Goal: Information Seeking & Learning: Understand process/instructions

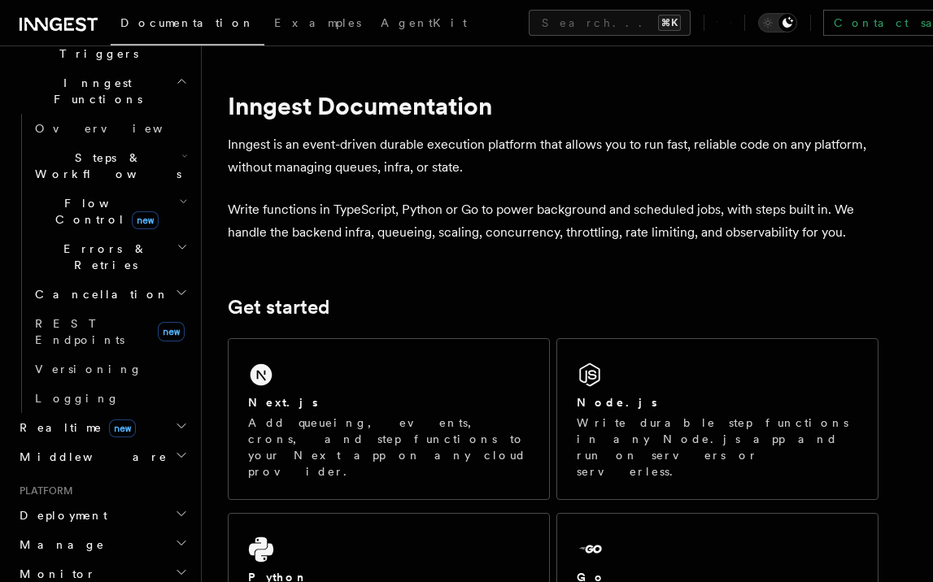
scroll to position [535, 0]
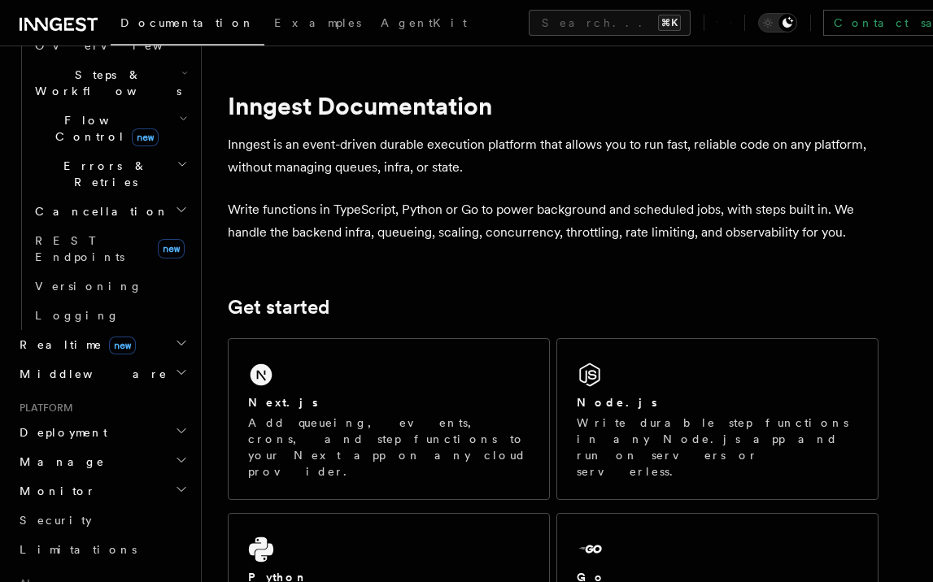
click at [135, 418] on h2 "Deployment" at bounding box center [102, 432] width 178 height 29
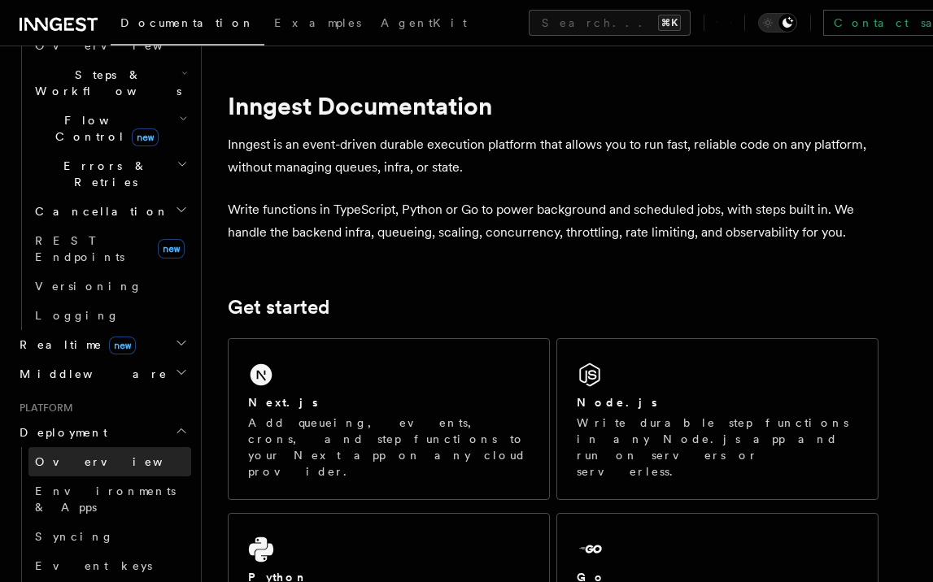
scroll to position [593, 0]
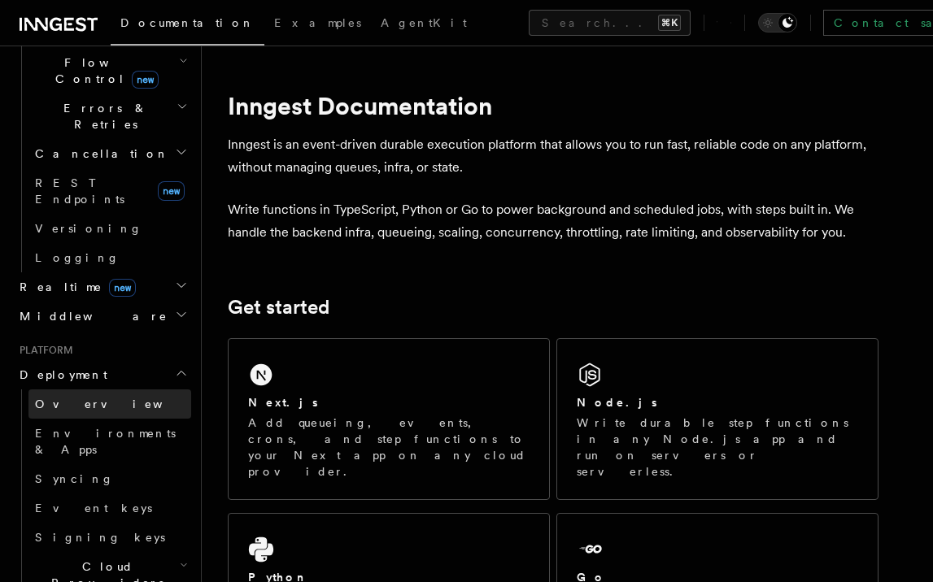
click at [138, 389] on link "Overview" at bounding box center [109, 403] width 163 height 29
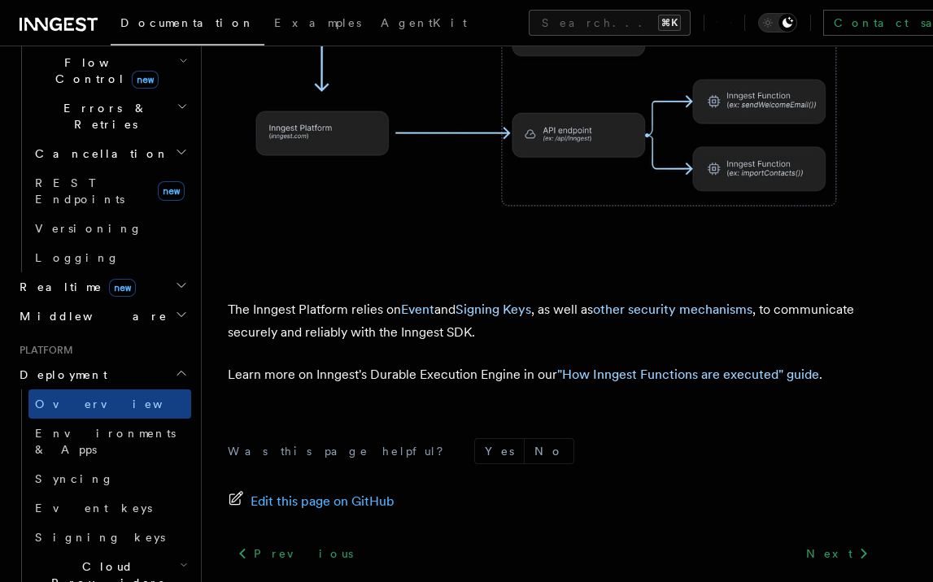
scroll to position [805, 0]
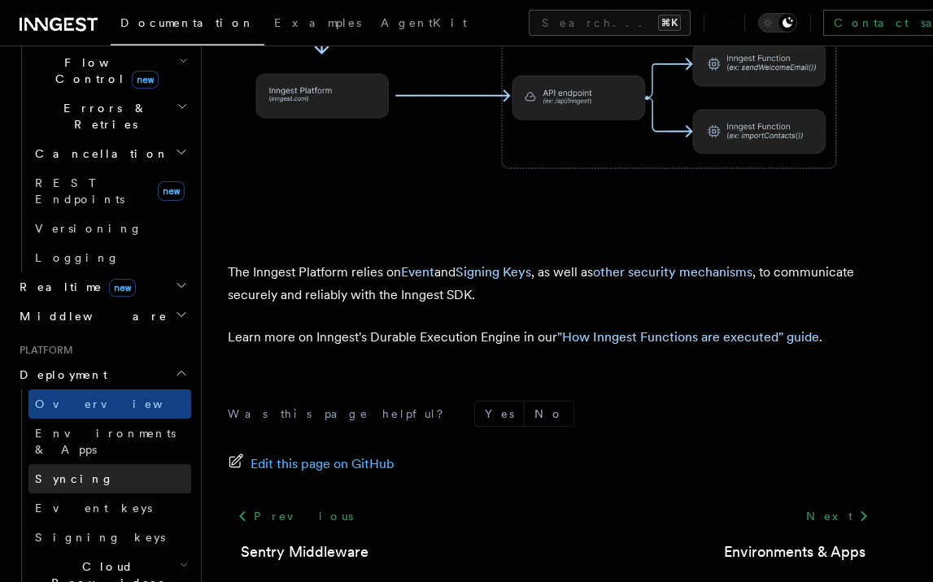
click at [133, 464] on link "Syncing" at bounding box center [109, 478] width 163 height 29
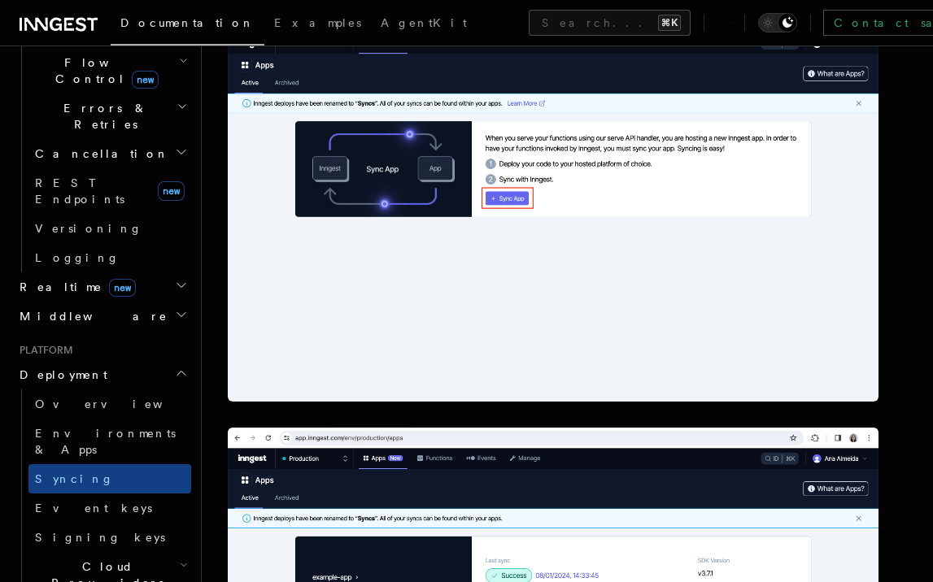
scroll to position [559, 0]
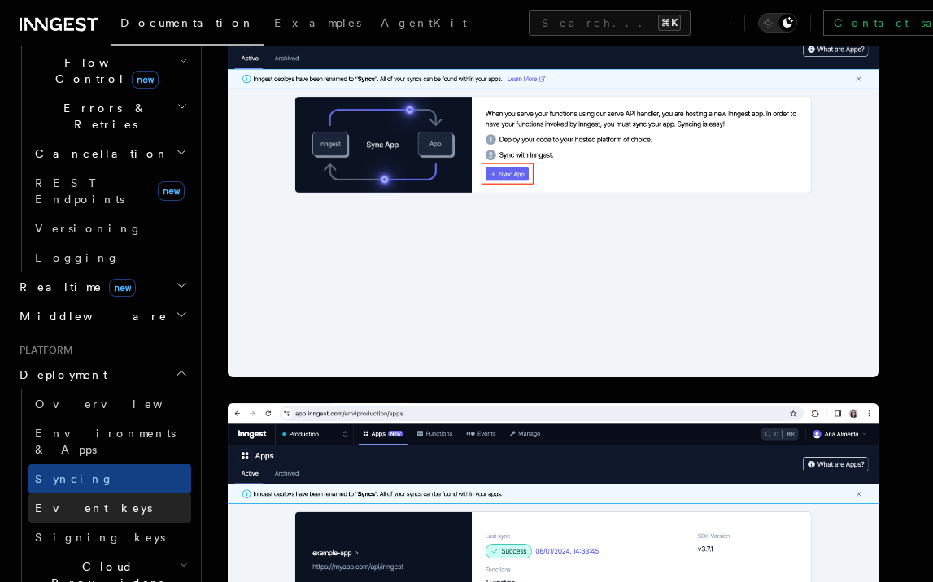
click at [146, 493] on link "Event keys" at bounding box center [109, 507] width 163 height 29
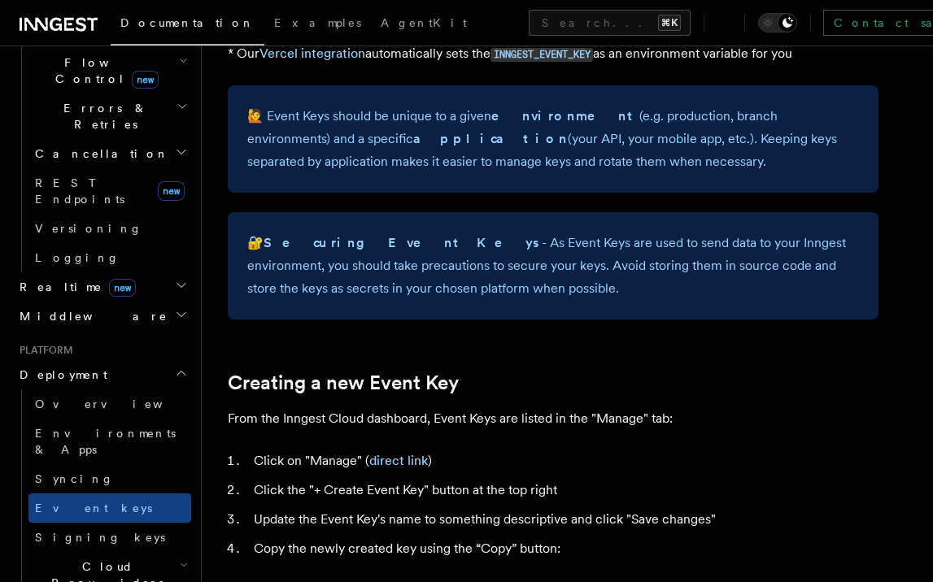
scroll to position [515, 0]
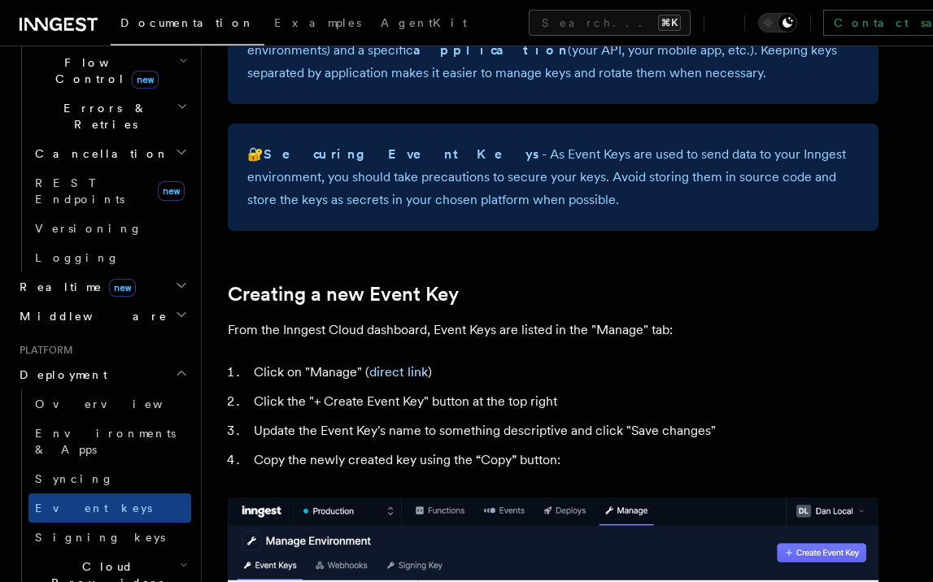
click at [174, 552] on h2 "Cloud Providers Setup" at bounding box center [109, 583] width 163 height 62
